Goal: Use online tool/utility: Utilize a website feature to perform a specific function

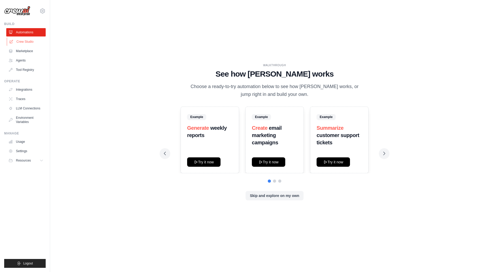
click at [26, 38] on link "Crew Studio" at bounding box center [26, 42] width 39 height 8
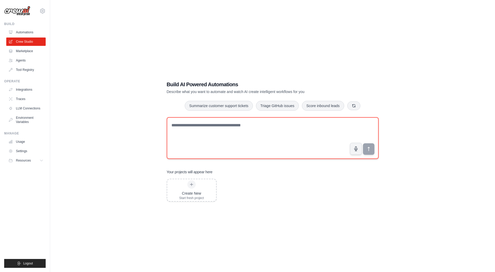
click at [199, 139] on textarea at bounding box center [273, 138] width 212 height 42
type textarea "**********"
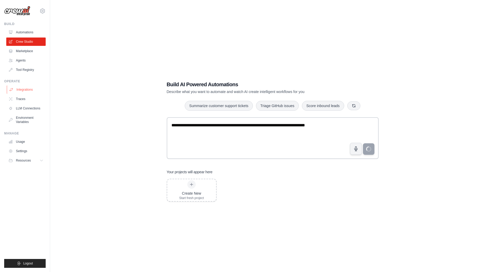
click at [17, 89] on link "Integrations" at bounding box center [26, 90] width 39 height 8
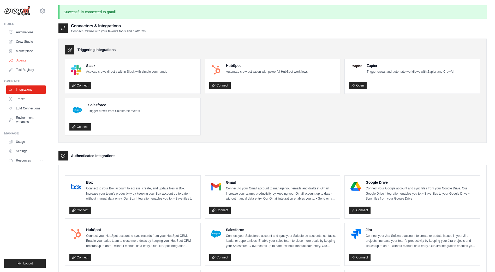
click at [27, 59] on link "Agents" at bounding box center [26, 60] width 39 height 8
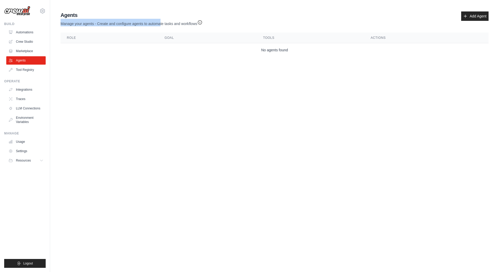
drag, startPoint x: 60, startPoint y: 23, endPoint x: 166, endPoint y: 21, distance: 105.7
click at [163, 21] on div "Agents Manage your agents - Create and configure agents to automate tasks and w…" at bounding box center [274, 34] width 432 height 50
click at [135, 102] on body "[EMAIL_ADDRESS][DOMAIN_NAME] Settings Build Automations Crew Studio" at bounding box center [249, 136] width 499 height 272
click at [18, 51] on link "Marketplace" at bounding box center [26, 51] width 39 height 8
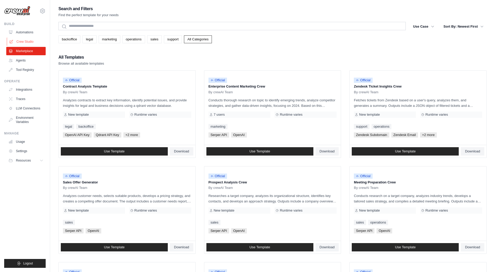
click at [23, 41] on link "Crew Studio" at bounding box center [26, 42] width 39 height 8
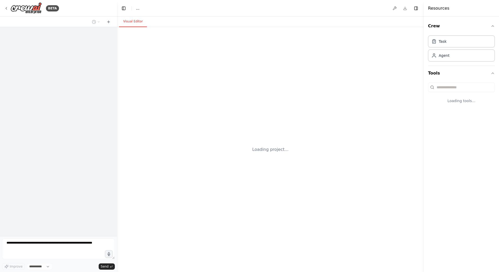
select select "****"
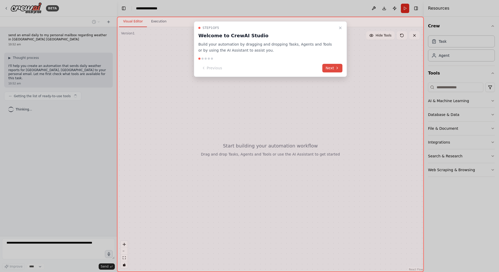
click at [333, 70] on button "Next" at bounding box center [332, 68] width 20 height 9
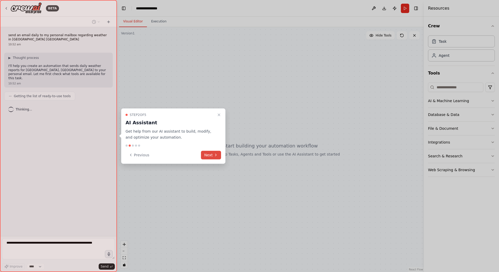
click at [217, 155] on icon at bounding box center [216, 155] width 4 height 4
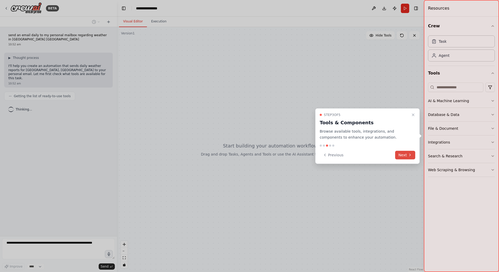
click at [404, 155] on button "Next" at bounding box center [405, 155] width 20 height 9
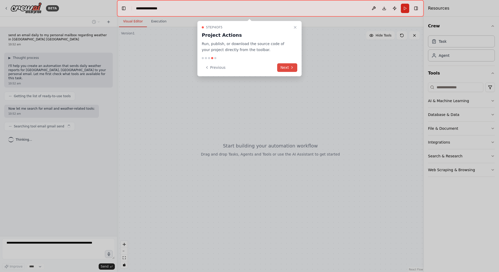
click at [287, 67] on button "Next" at bounding box center [287, 67] width 20 height 9
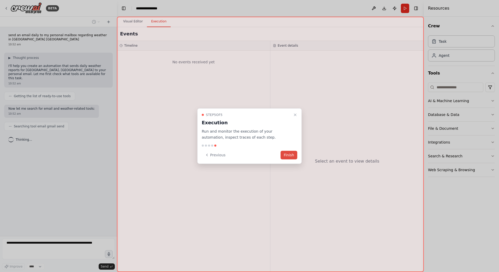
click at [292, 157] on button "Finish" at bounding box center [289, 155] width 17 height 9
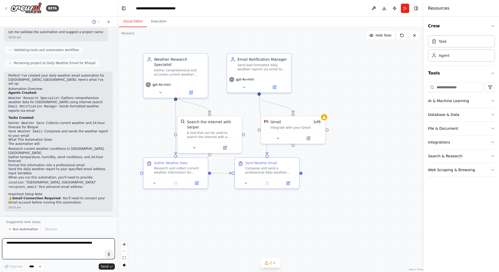
scroll to position [293, 0]
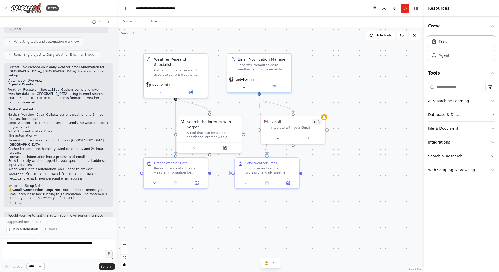
click at [31, 266] on select "****" at bounding box center [36, 267] width 18 height 7
click at [187, 234] on div ".deletable-edge-delete-btn { width: 20px; height: 20px; border: 0px solid #ffff…" at bounding box center [270, 149] width 307 height 245
click at [176, 67] on div "Gather comprehensive and accurate current weather information for {location}, i…" at bounding box center [179, 71] width 51 height 8
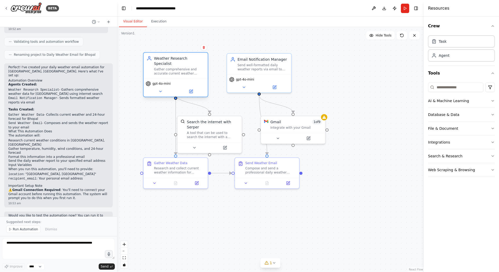
click at [176, 67] on div "Gather comprehensive and accurate current weather information for {location}, i…" at bounding box center [179, 71] width 51 height 8
click at [192, 90] on icon at bounding box center [191, 91] width 2 height 2
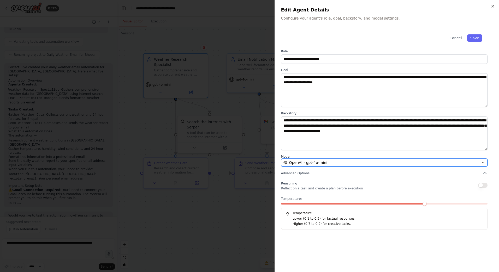
click at [478, 163] on div "OpenAI - gpt-4o-mini" at bounding box center [380, 162] width 195 height 5
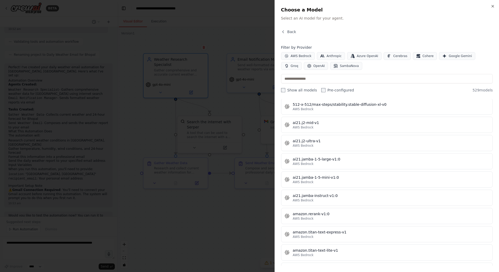
scroll to position [365, 0]
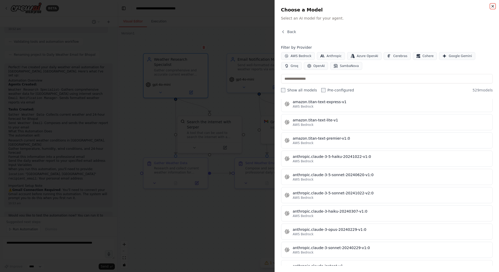
click at [492, 5] on icon "button" at bounding box center [493, 6] width 2 height 2
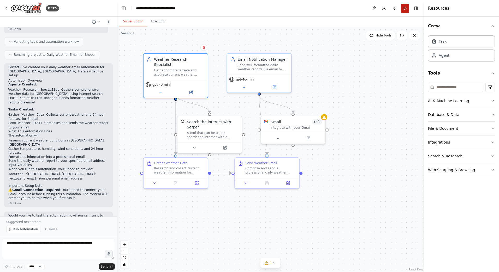
click at [405, 9] on button "Run" at bounding box center [405, 8] width 8 height 9
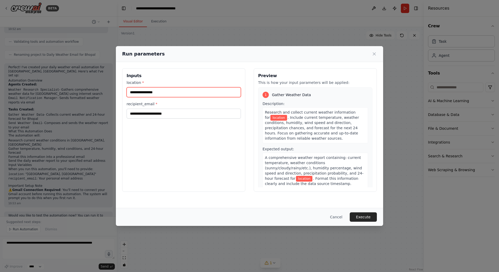
click at [161, 91] on input "location *" at bounding box center [184, 92] width 114 height 10
type input "******"
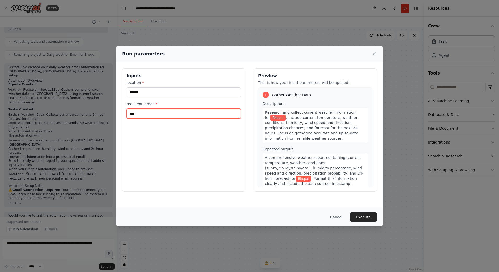
type input "**********"
click at [173, 168] on div "**********" at bounding box center [183, 130] width 123 height 124
click at [366, 218] on button "Execute" at bounding box center [363, 217] width 27 height 9
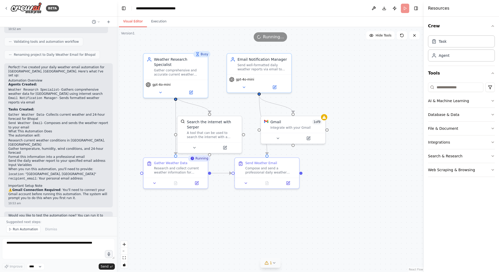
click at [275, 267] on button "1" at bounding box center [270, 264] width 20 height 10
click at [322, 240] on icon at bounding box center [324, 239] width 4 height 4
click at [278, 136] on icon at bounding box center [278, 137] width 4 height 4
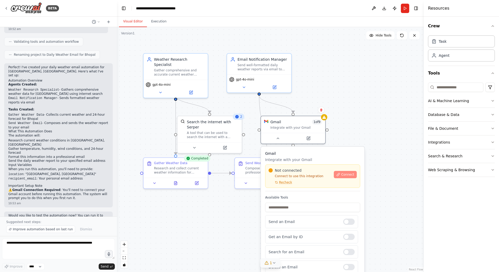
click at [352, 176] on span "Connect" at bounding box center [347, 175] width 13 height 4
click at [222, 226] on div ".deletable-edge-delete-btn { width: 20px; height: 20px; border: 0px solid #ffff…" at bounding box center [270, 149] width 307 height 245
click at [302, 127] on div "Integrate with your Gmail" at bounding box center [296, 127] width 52 height 4
click at [353, 118] on div ".deletable-edge-delete-btn { width: 20px; height: 20px; border: 0px solid #ffff…" at bounding box center [270, 149] width 307 height 245
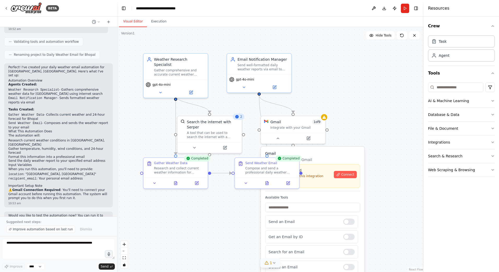
click at [226, 213] on div ".deletable-edge-delete-btn { width: 20px; height: 20px; border: 0px solid #ffff…" at bounding box center [270, 149] width 307 height 245
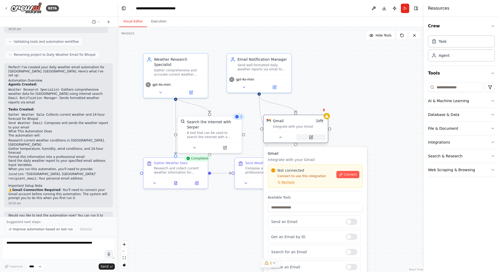
click at [309, 139] on icon at bounding box center [311, 137] width 4 height 4
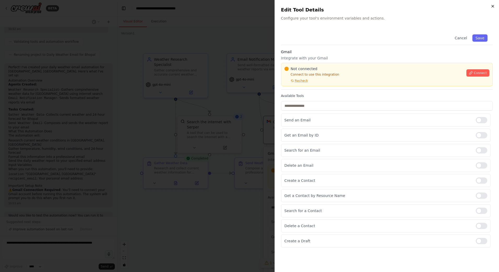
click at [494, 5] on icon "button" at bounding box center [493, 6] width 4 height 4
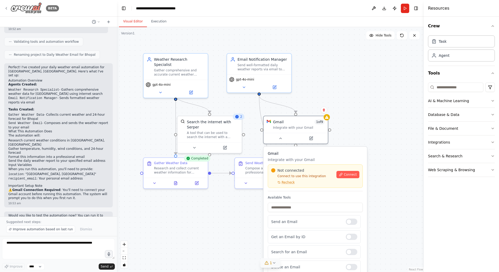
click at [28, 7] on img at bounding box center [25, 8] width 31 height 12
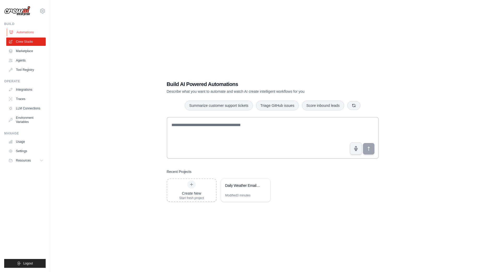
click at [27, 32] on link "Automations" at bounding box center [26, 32] width 39 height 8
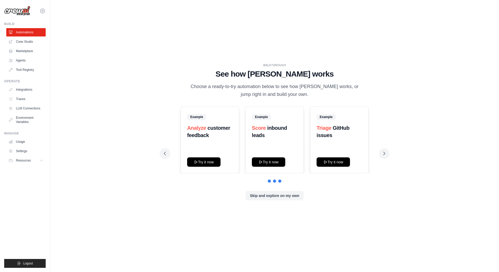
click at [23, 10] on img at bounding box center [17, 11] width 26 height 10
drag, startPoint x: 189, startPoint y: 86, endPoint x: 340, endPoint y: 96, distance: 151.2
click at [337, 96] on p "Choose a ready-to-try automation below to see how [PERSON_NAME] works, or jump …" at bounding box center [274, 90] width 175 height 15
click at [300, 96] on p "Choose a ready-to-try automation below to see how [PERSON_NAME] works, or jump …" at bounding box center [274, 90] width 175 height 15
click at [26, 9] on img at bounding box center [17, 11] width 26 height 10
